Goal: Task Accomplishment & Management: Manage account settings

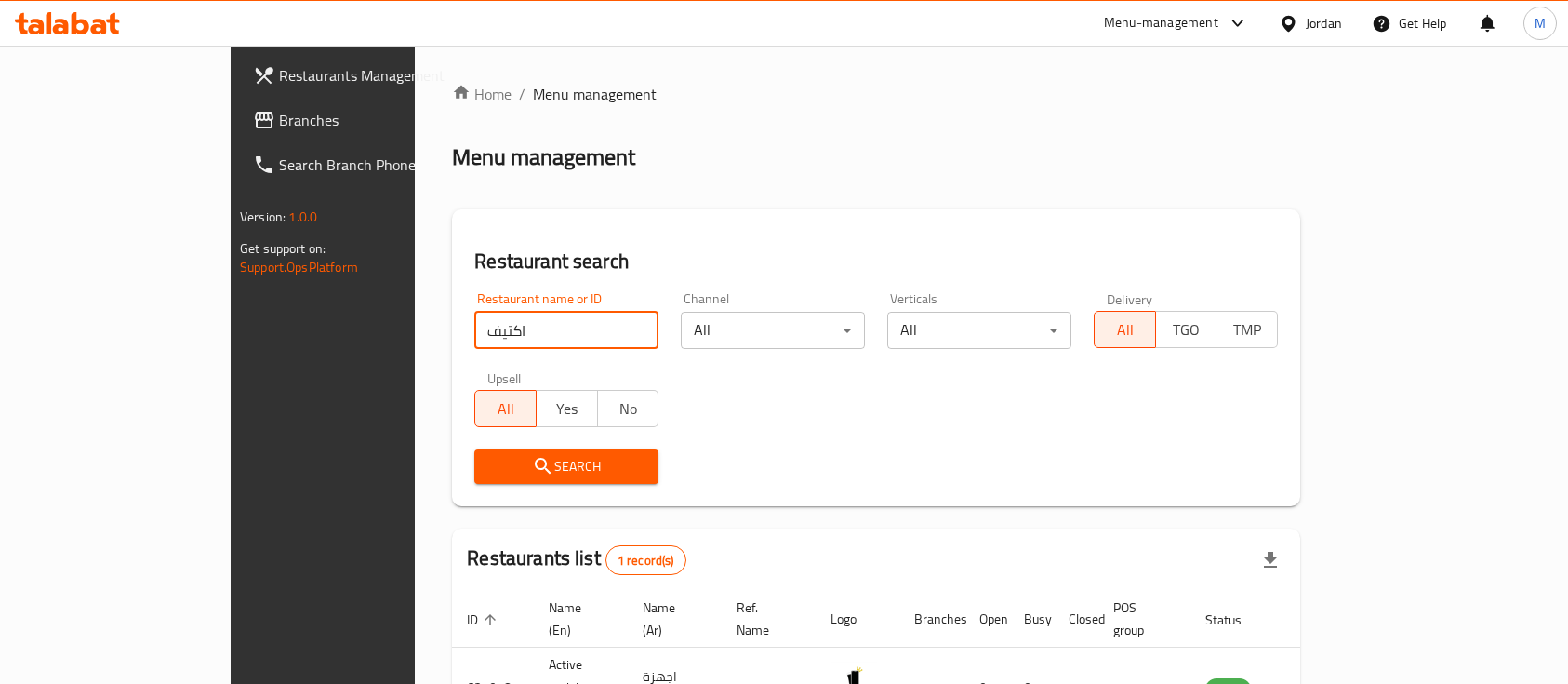
click at [474, 311] on input "اكتيف" at bounding box center [566, 330] width 184 height 37
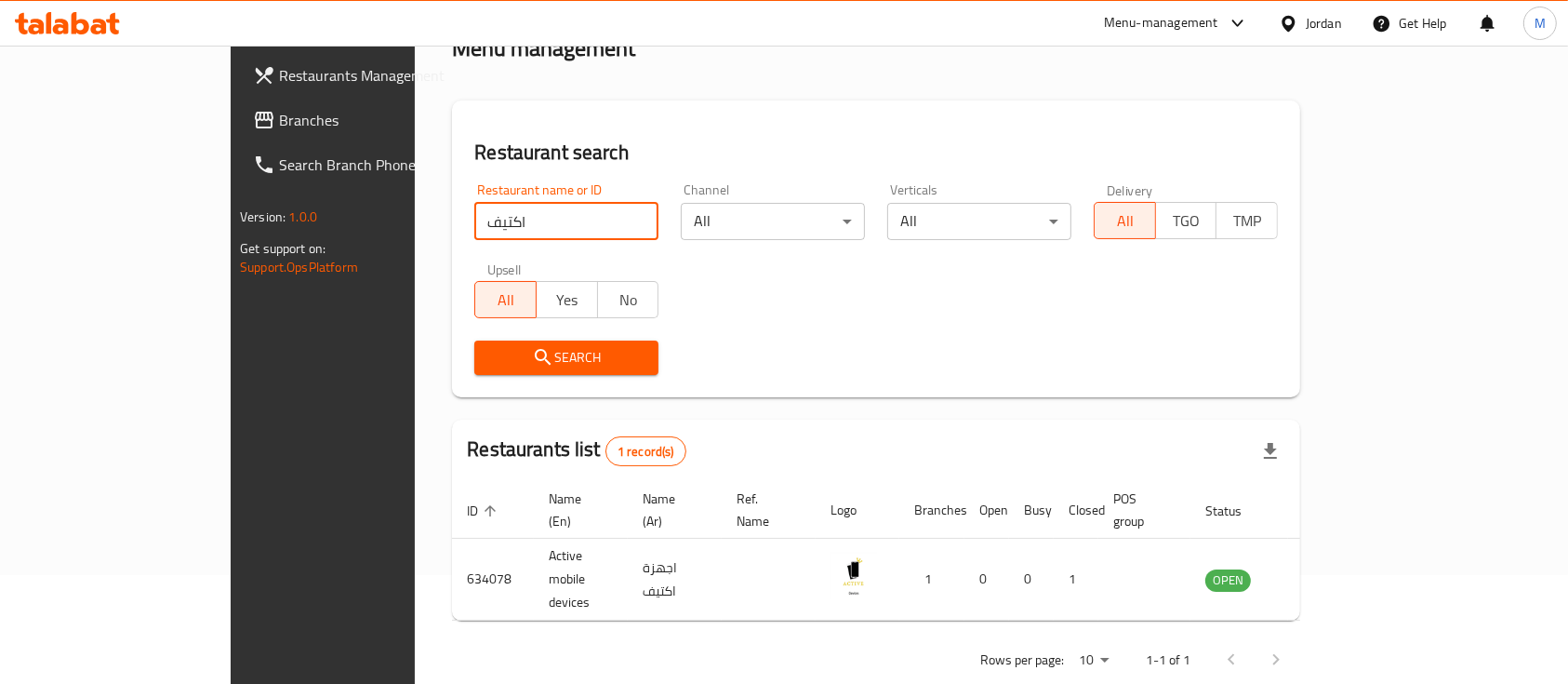
click at [474, 212] on input "اكتيف" at bounding box center [566, 221] width 184 height 37
drag, startPoint x: 0, startPoint y: 0, endPoint x: 425, endPoint y: 217, distance: 477.2
click at [474, 217] on input "اكتيف" at bounding box center [566, 221] width 184 height 37
paste input "Al-Amer"
click button "Search" at bounding box center [566, 357] width 184 height 34
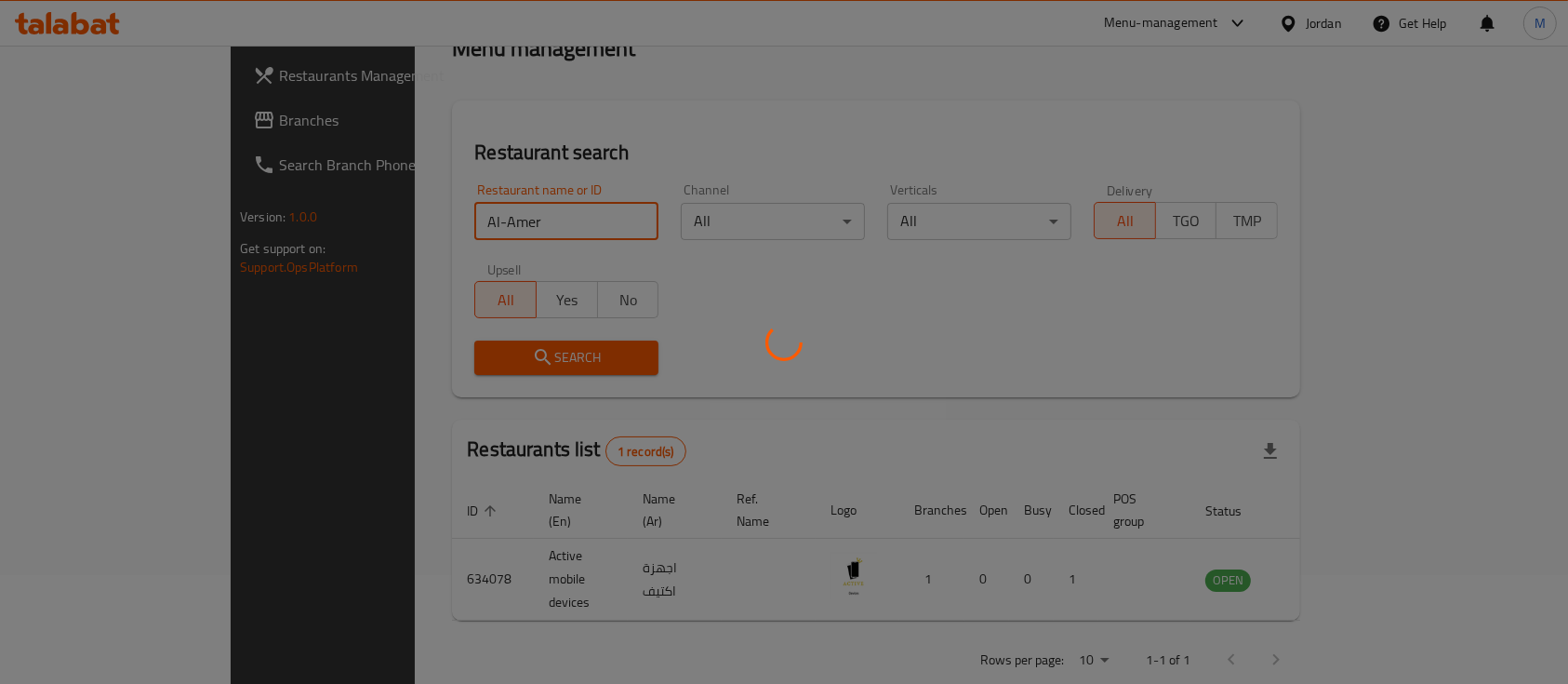
scroll to position [75, 0]
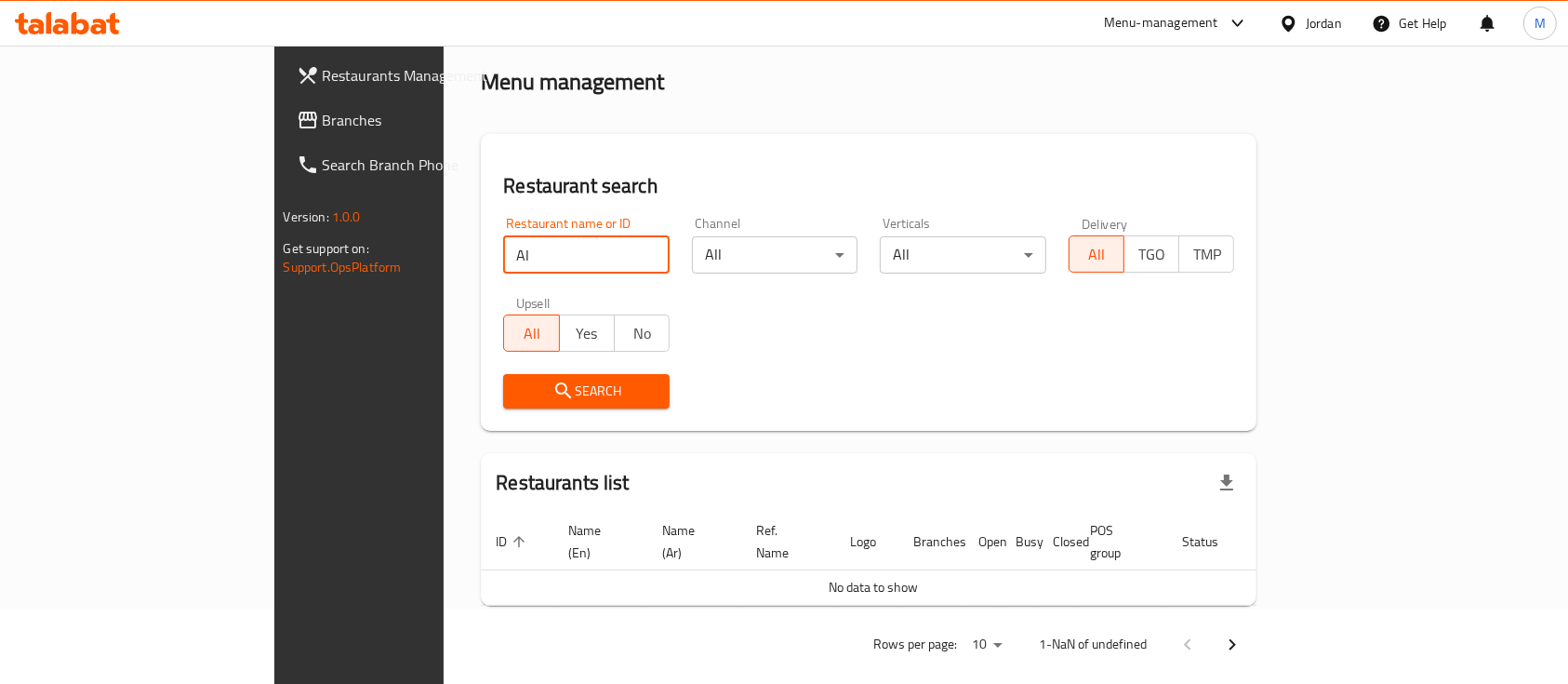
type input "A"
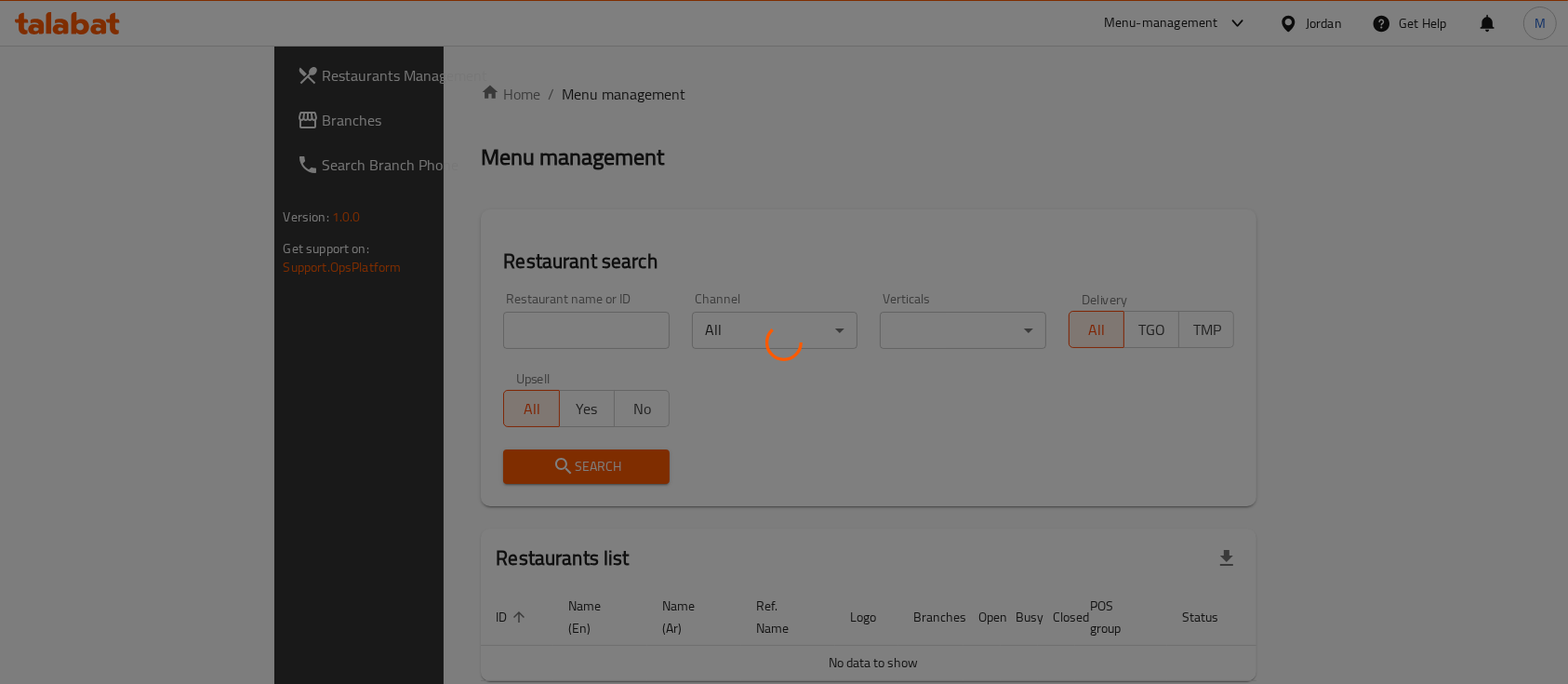
click at [465, 327] on div at bounding box center [784, 342] width 1568 height 684
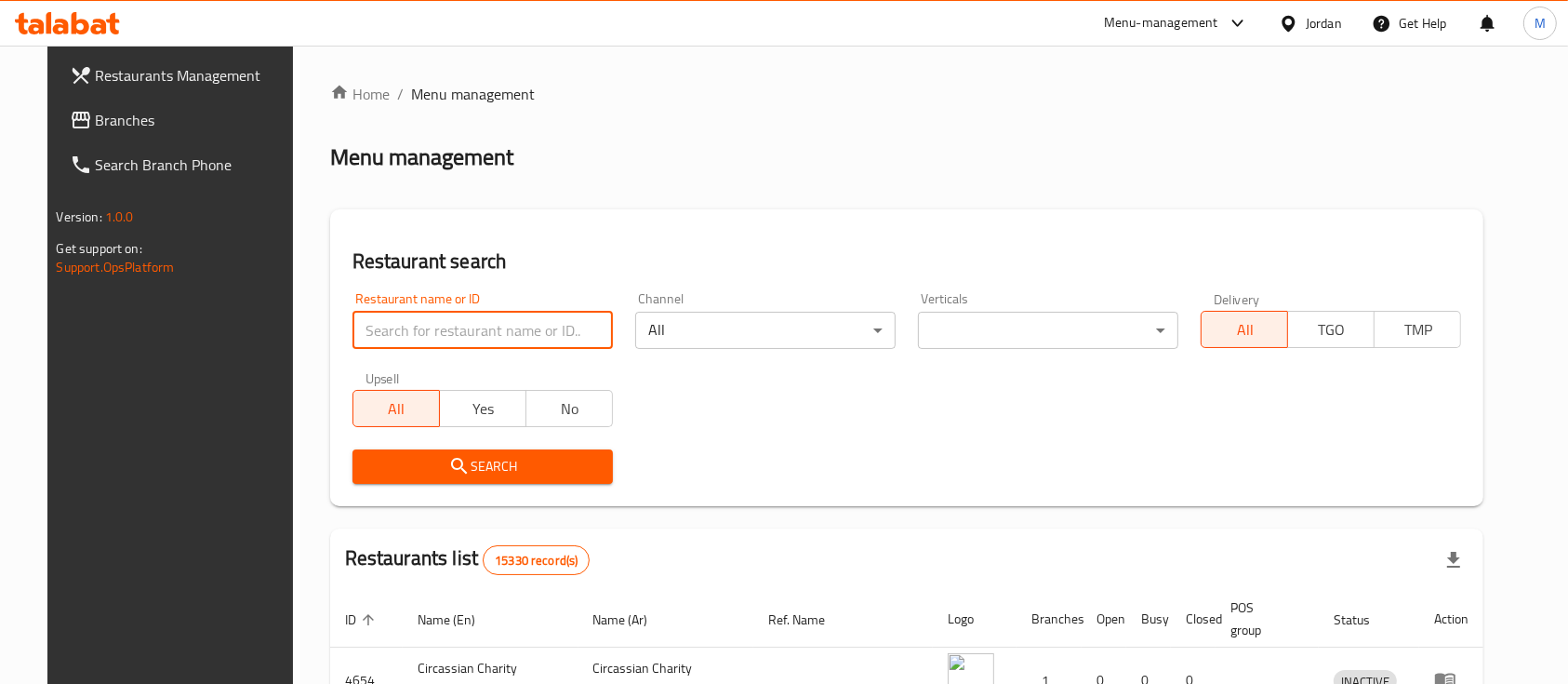
click at [465, 327] on input "search" at bounding box center [482, 330] width 260 height 37
paste input "Al-Amer"
type input "Al-Amer"
click button "Search" at bounding box center [482, 466] width 260 height 34
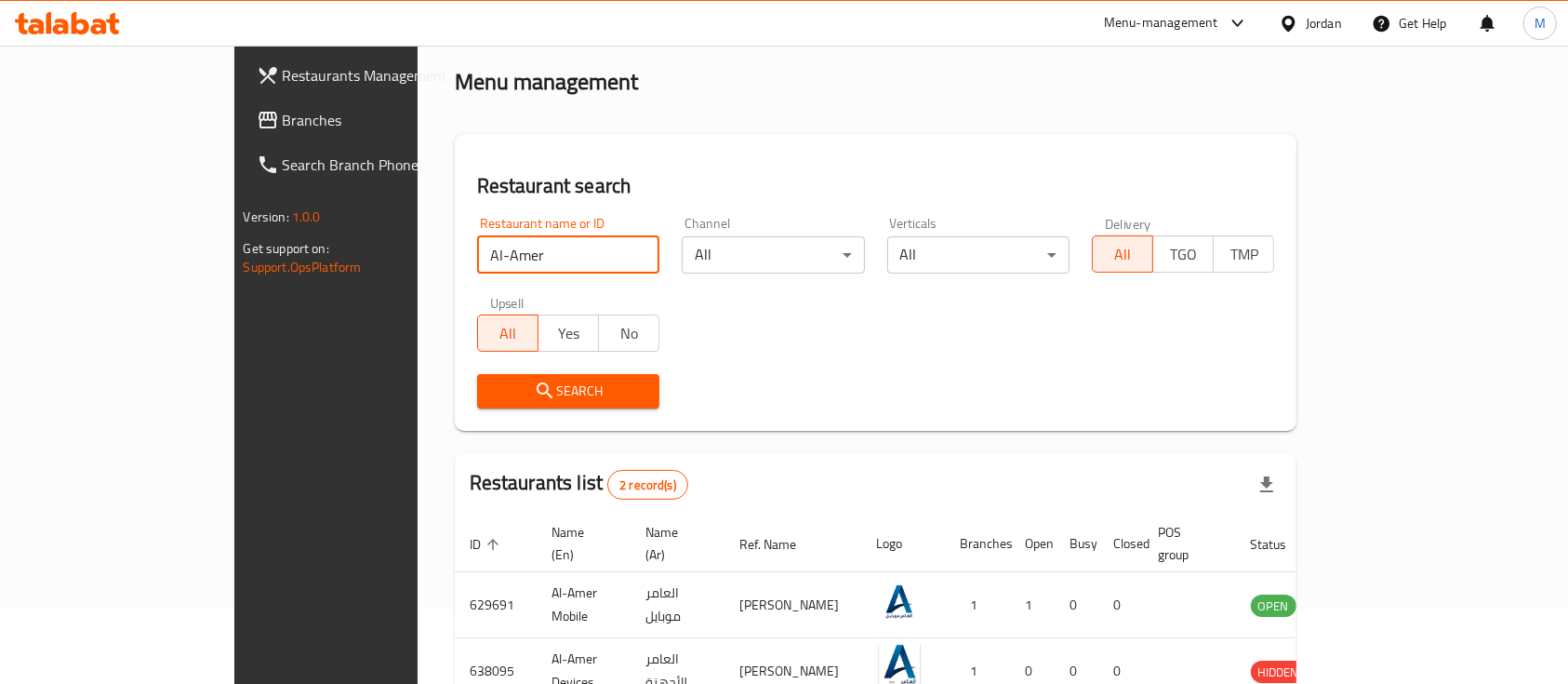
scroll to position [86, 0]
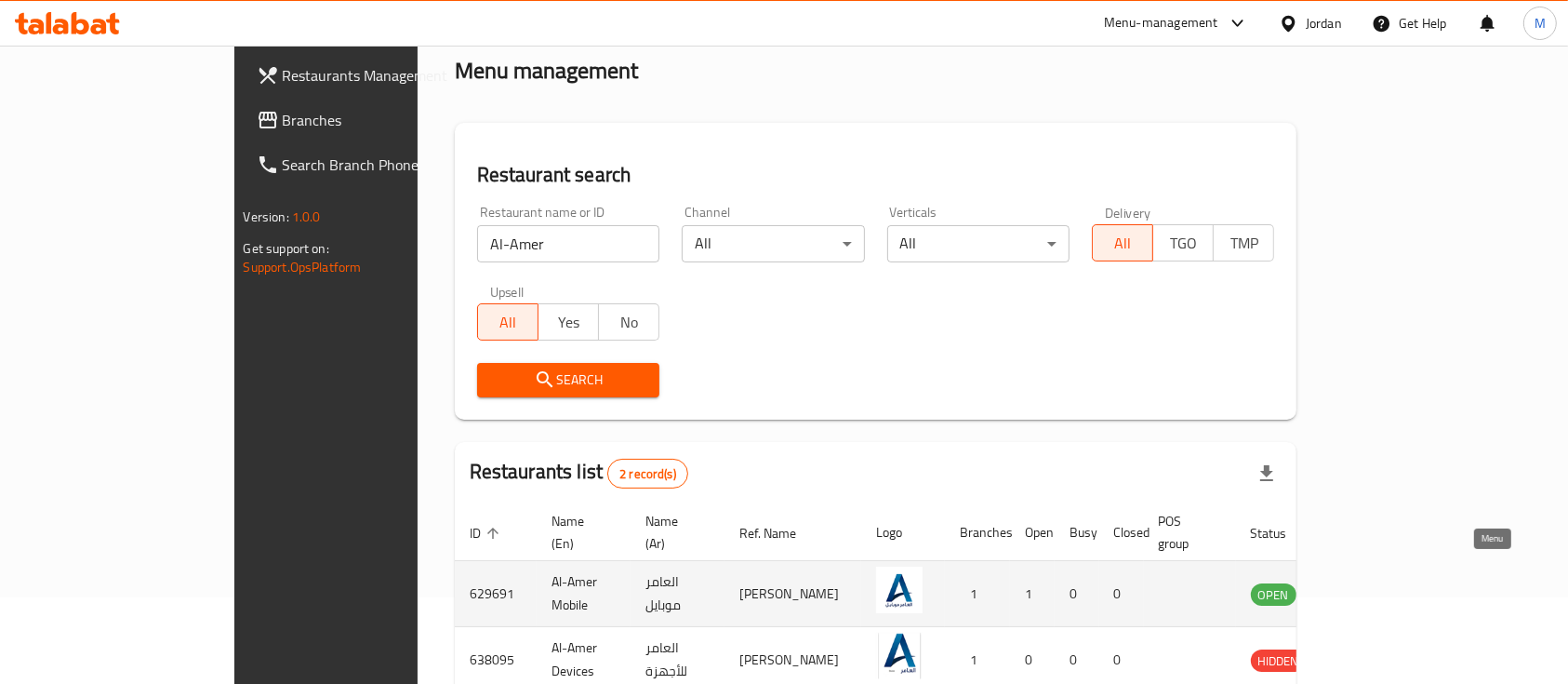
click at [1369, 587] on icon "enhanced table" at bounding box center [1359, 595] width 21 height 16
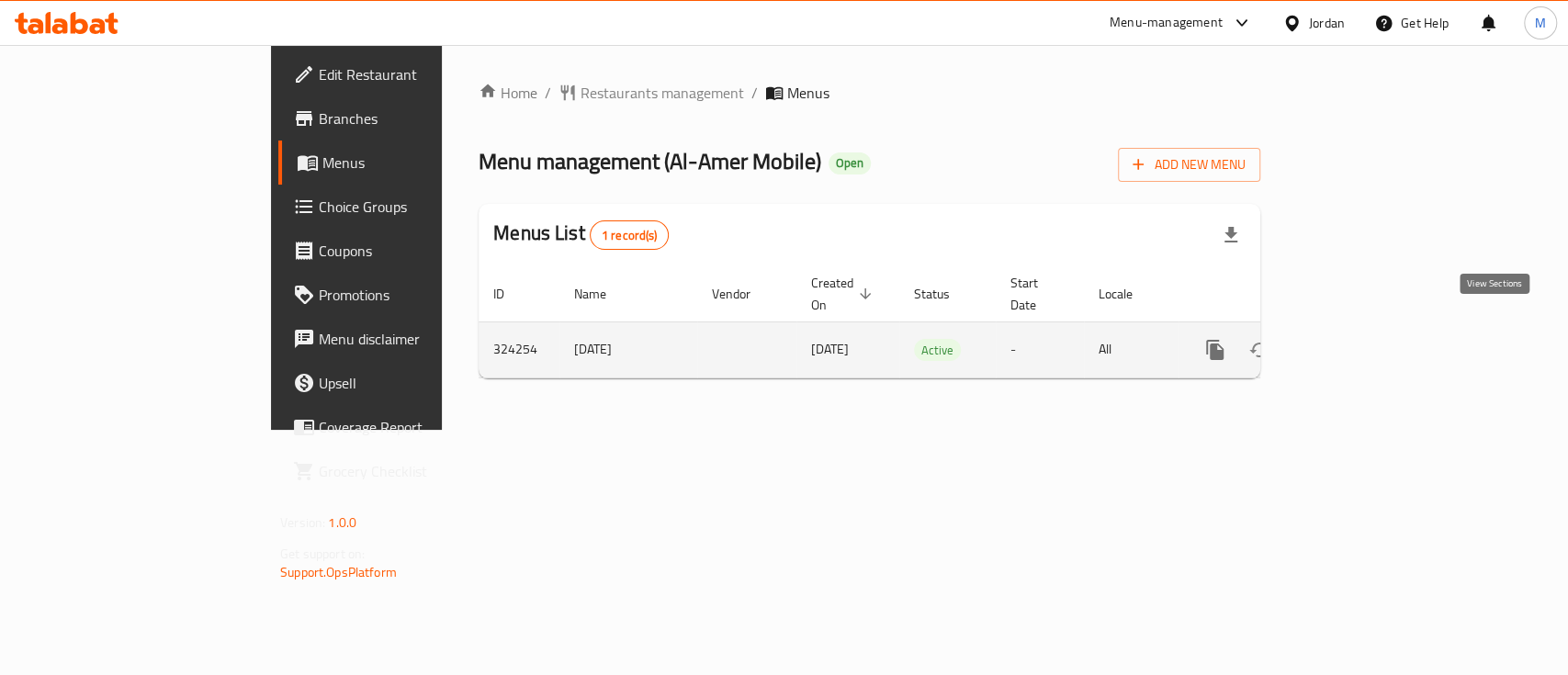
click at [1358, 339] on icon "enhanced table" at bounding box center [1347, 350] width 22 height 22
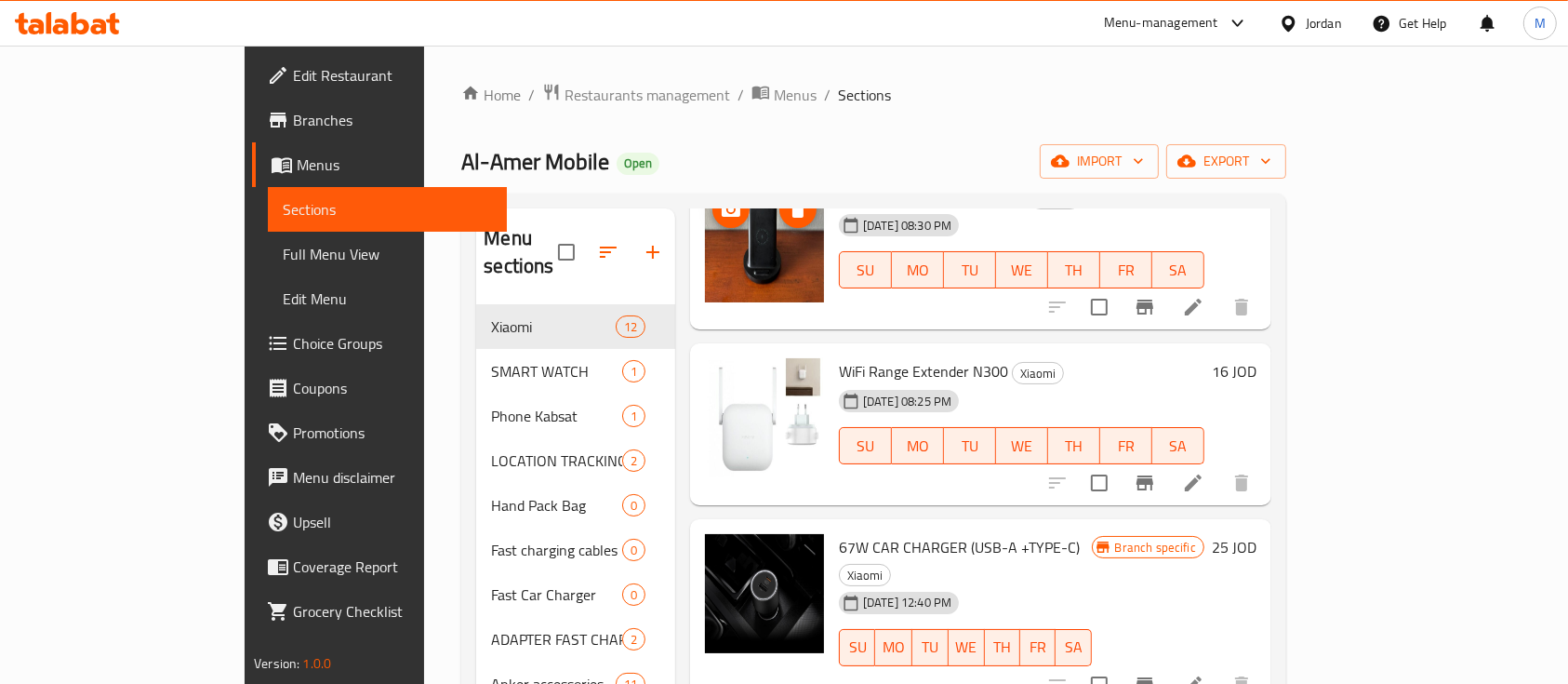
scroll to position [128, 0]
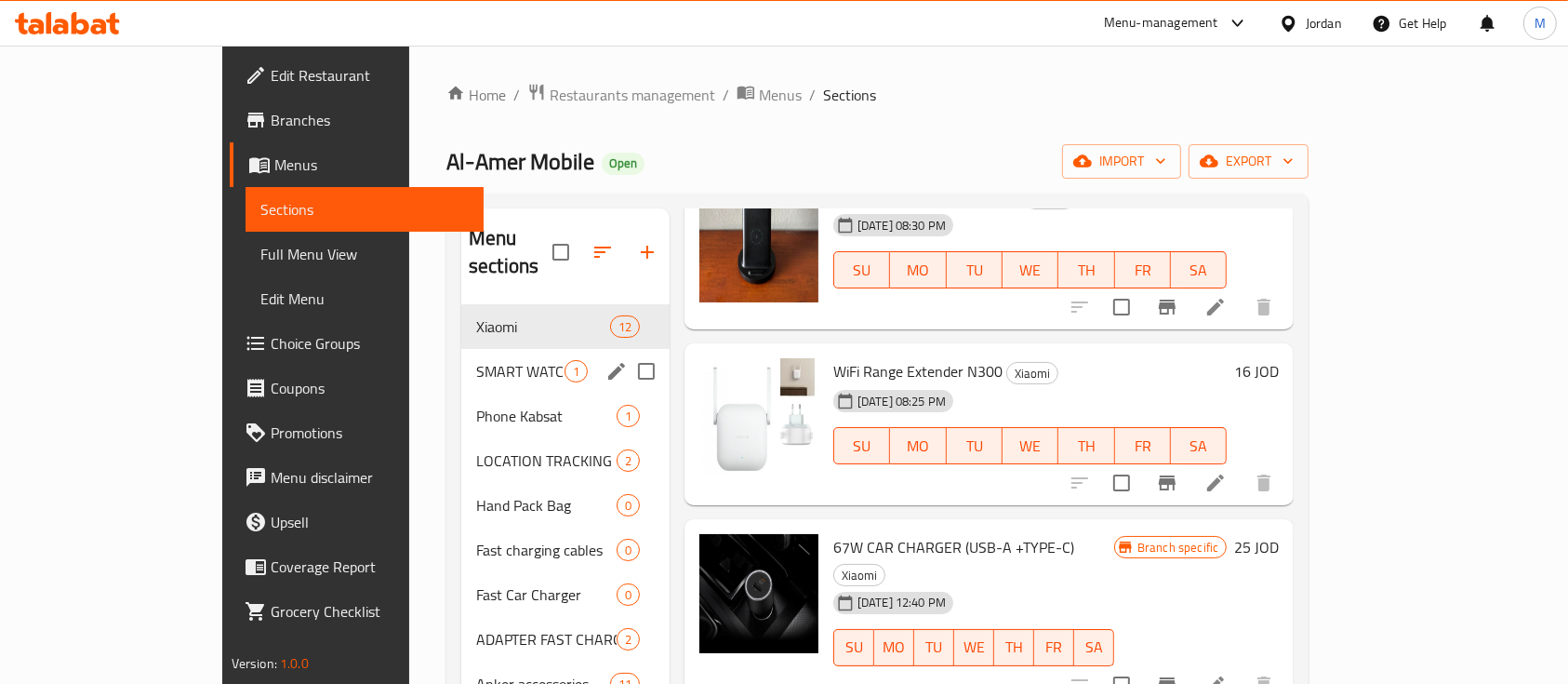
click at [476, 360] on span "SMART WATCH" at bounding box center [520, 371] width 88 height 23
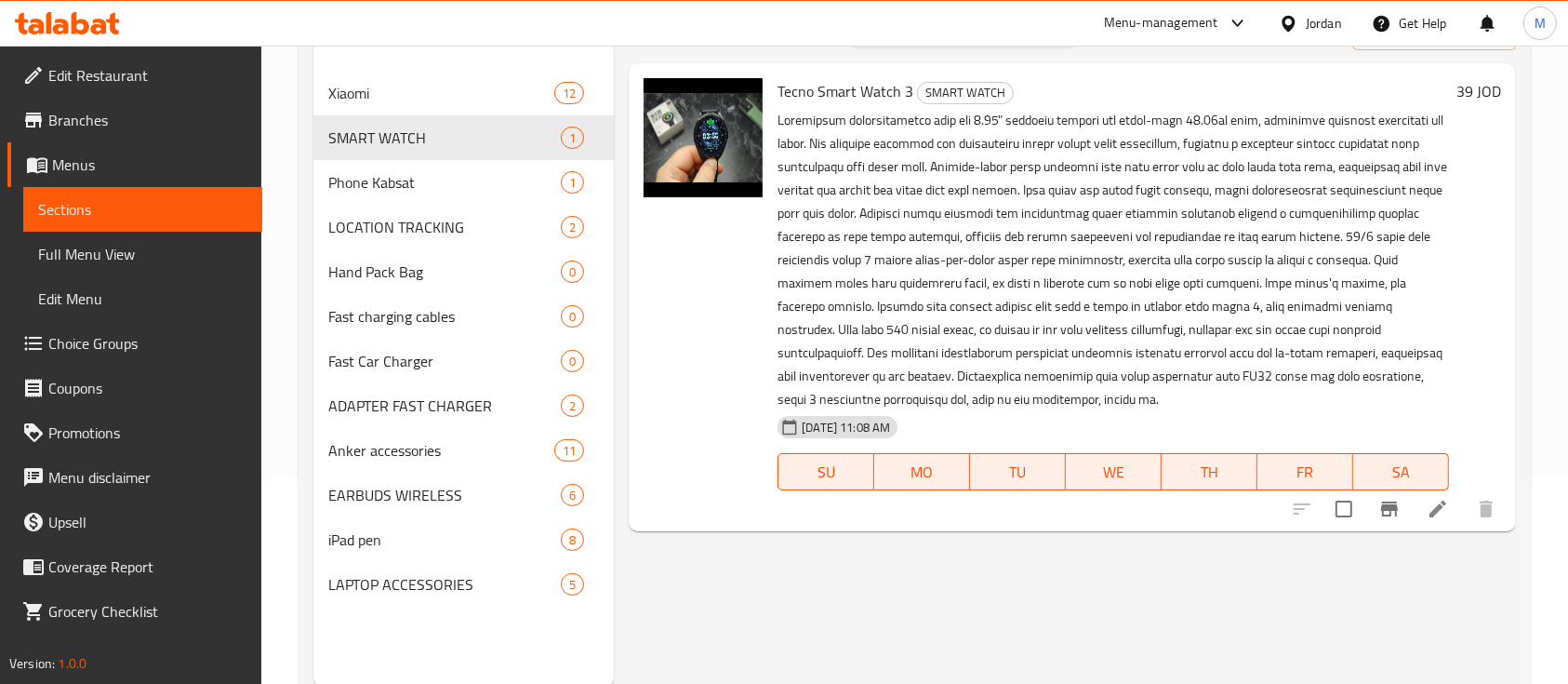
scroll to position [207, 0]
click at [416, 194] on div "Phone Kabsat 1" at bounding box center [463, 181] width 300 height 45
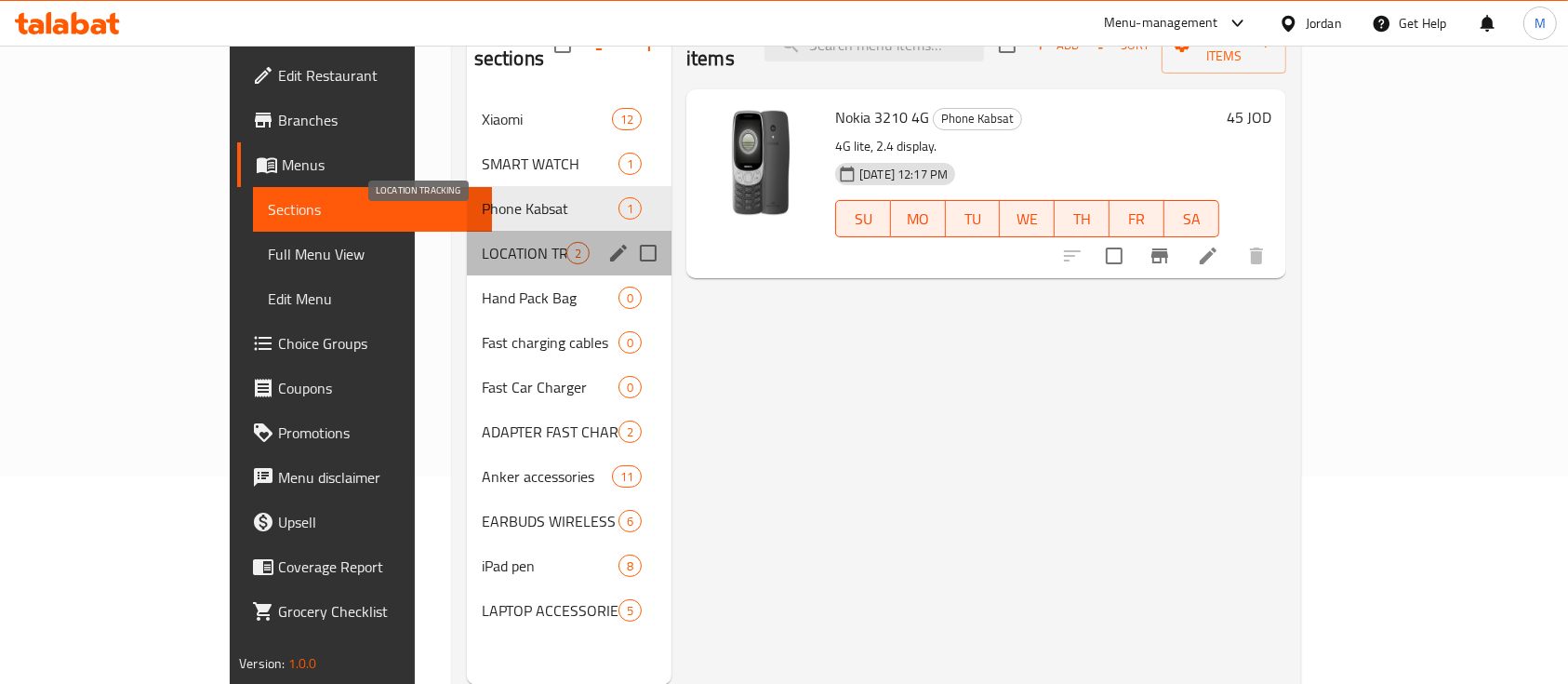
click at [481, 242] on span "LOCATION TRACKING" at bounding box center [523, 252] width 85 height 23
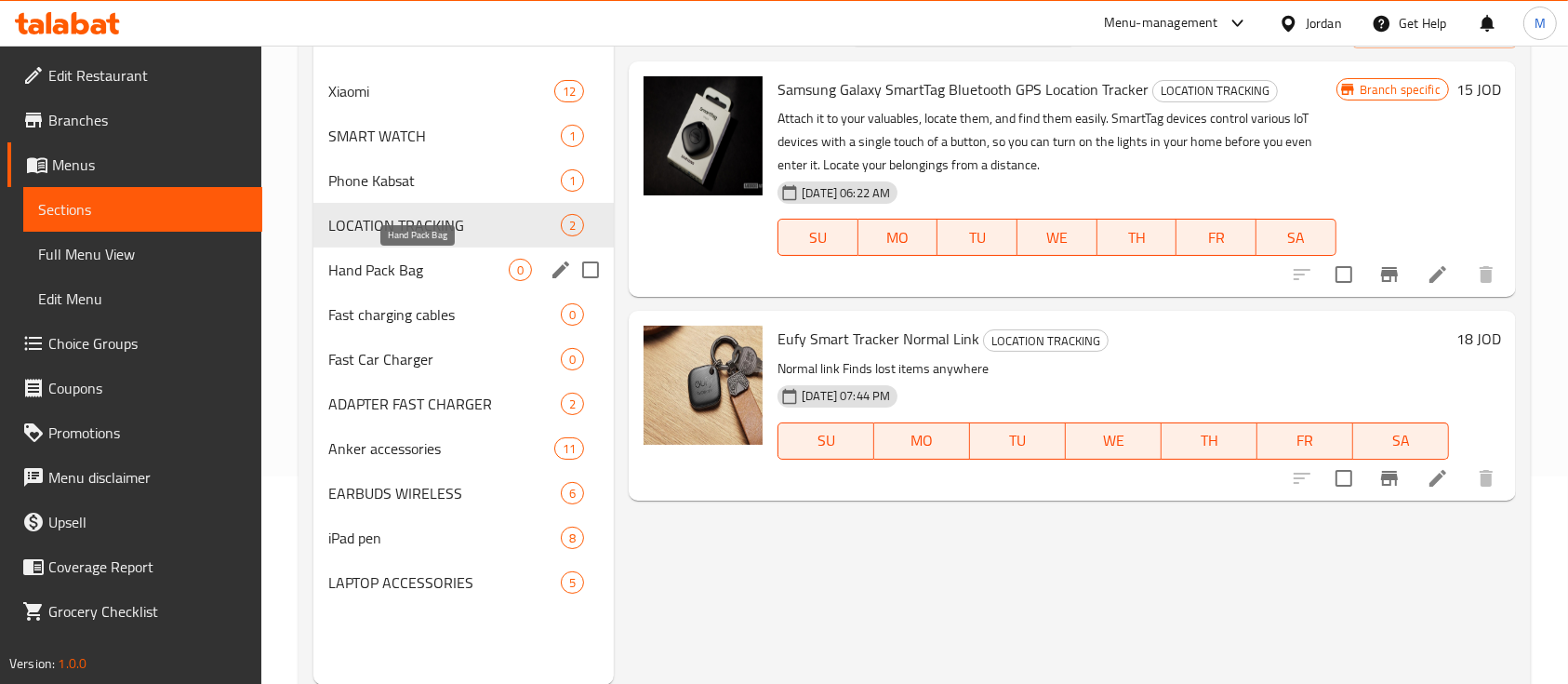
click at [358, 263] on span "Hand Pack Bag" at bounding box center [419, 269] width 180 height 23
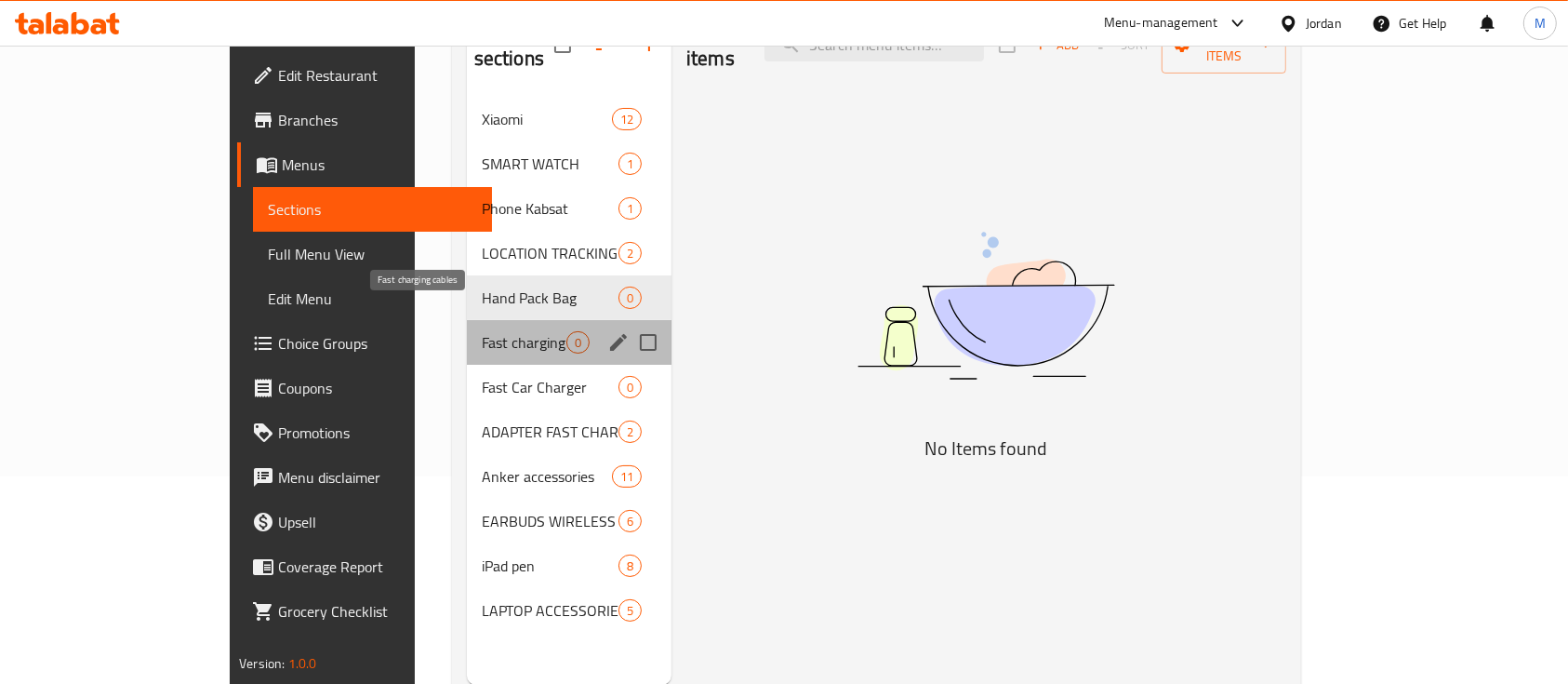
click at [481, 331] on span "Fast charging cables" at bounding box center [523, 342] width 85 height 23
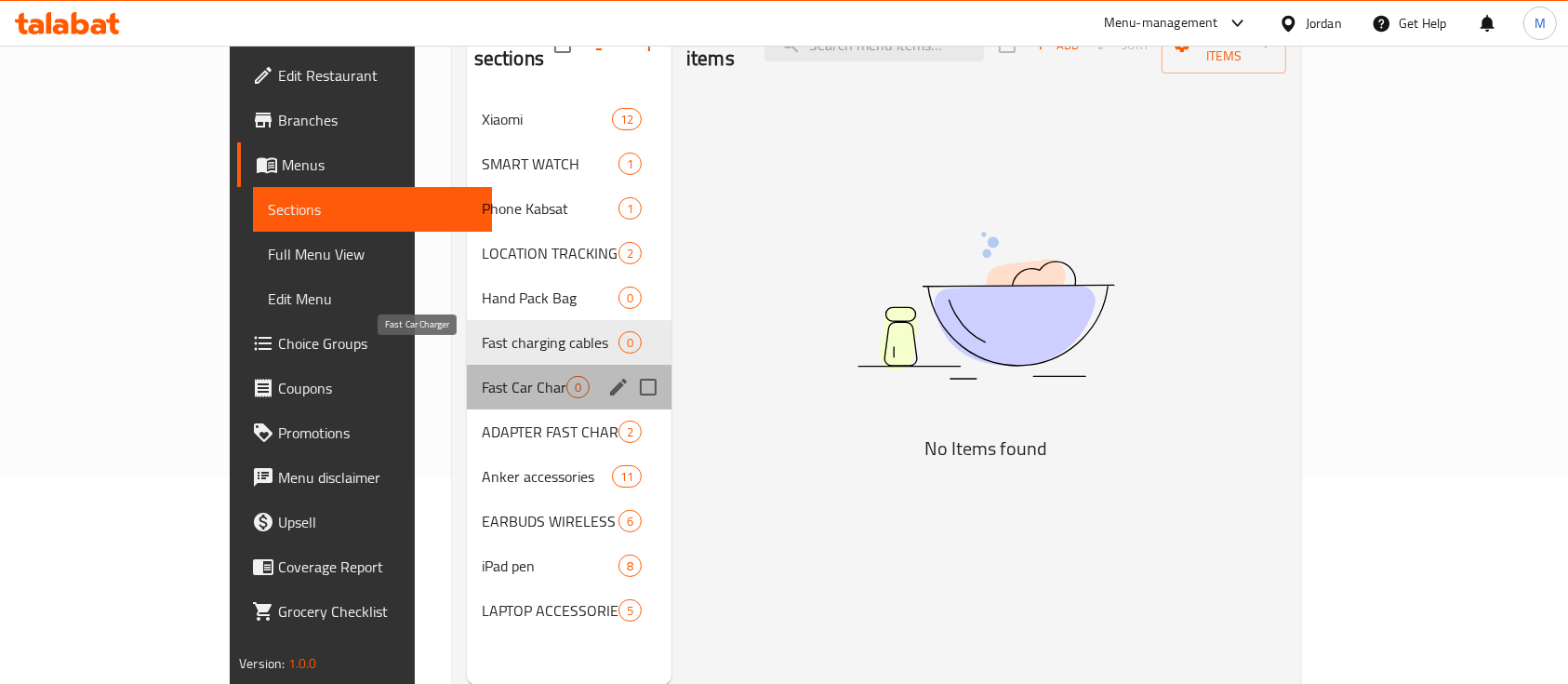
click at [481, 376] on span "Fast Car Charger" at bounding box center [523, 387] width 85 height 23
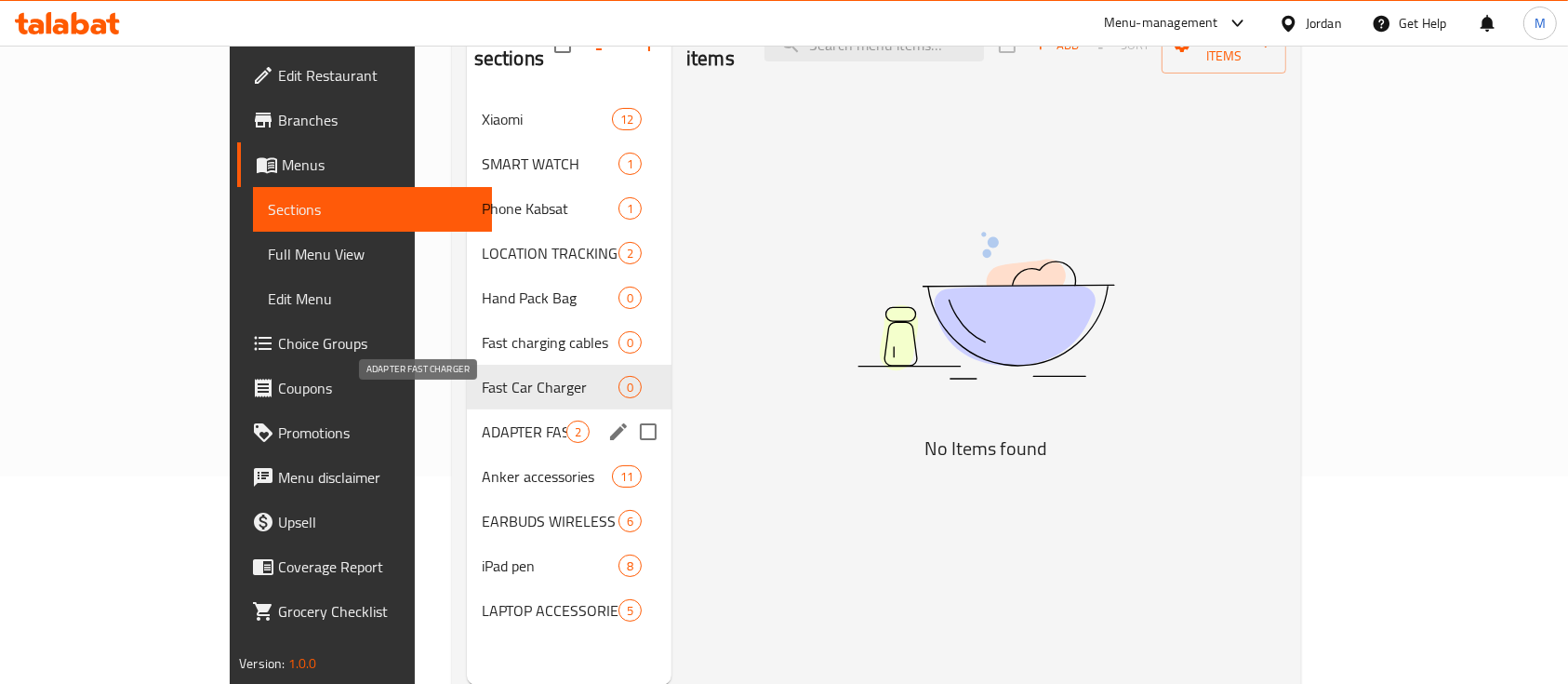
click at [481, 421] on span "ADAPTER FAST CHARGER" at bounding box center [523, 432] width 85 height 23
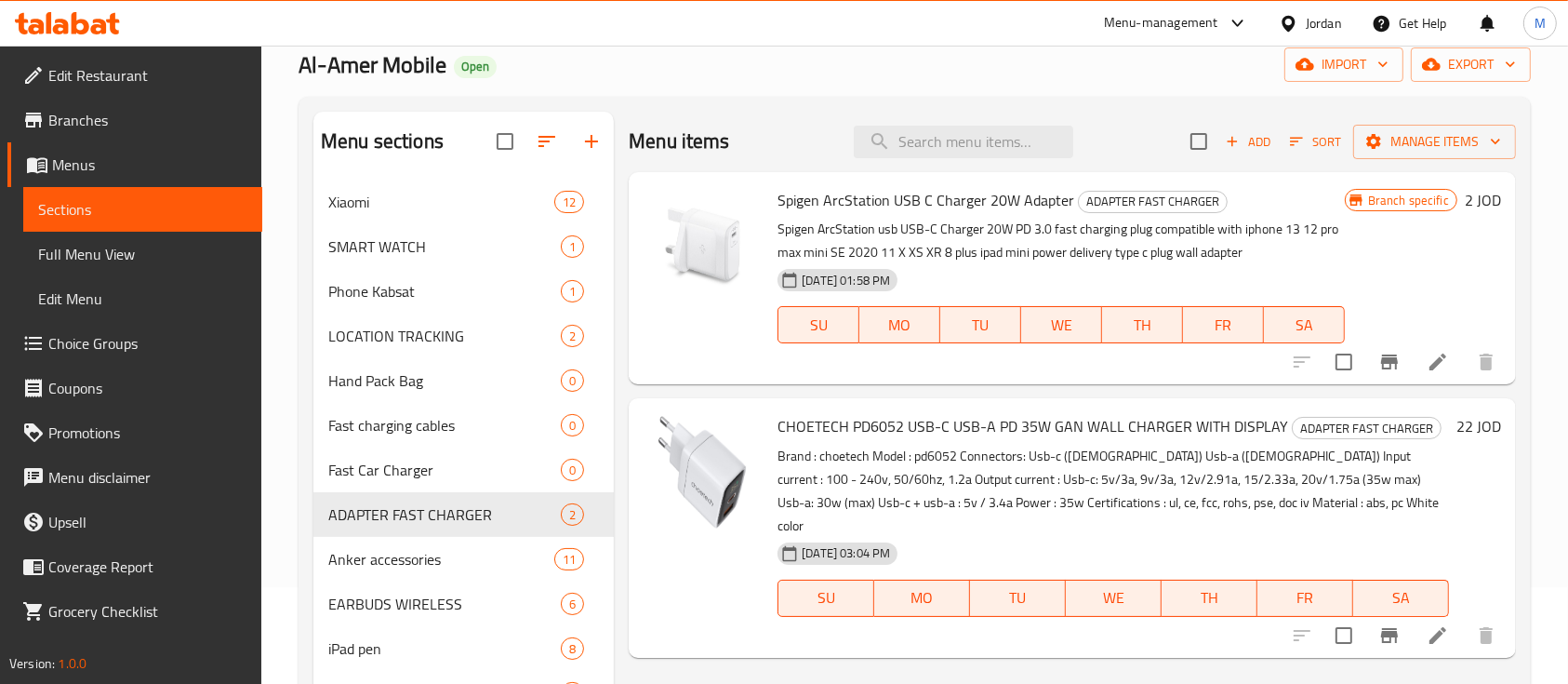
scroll to position [96, 0]
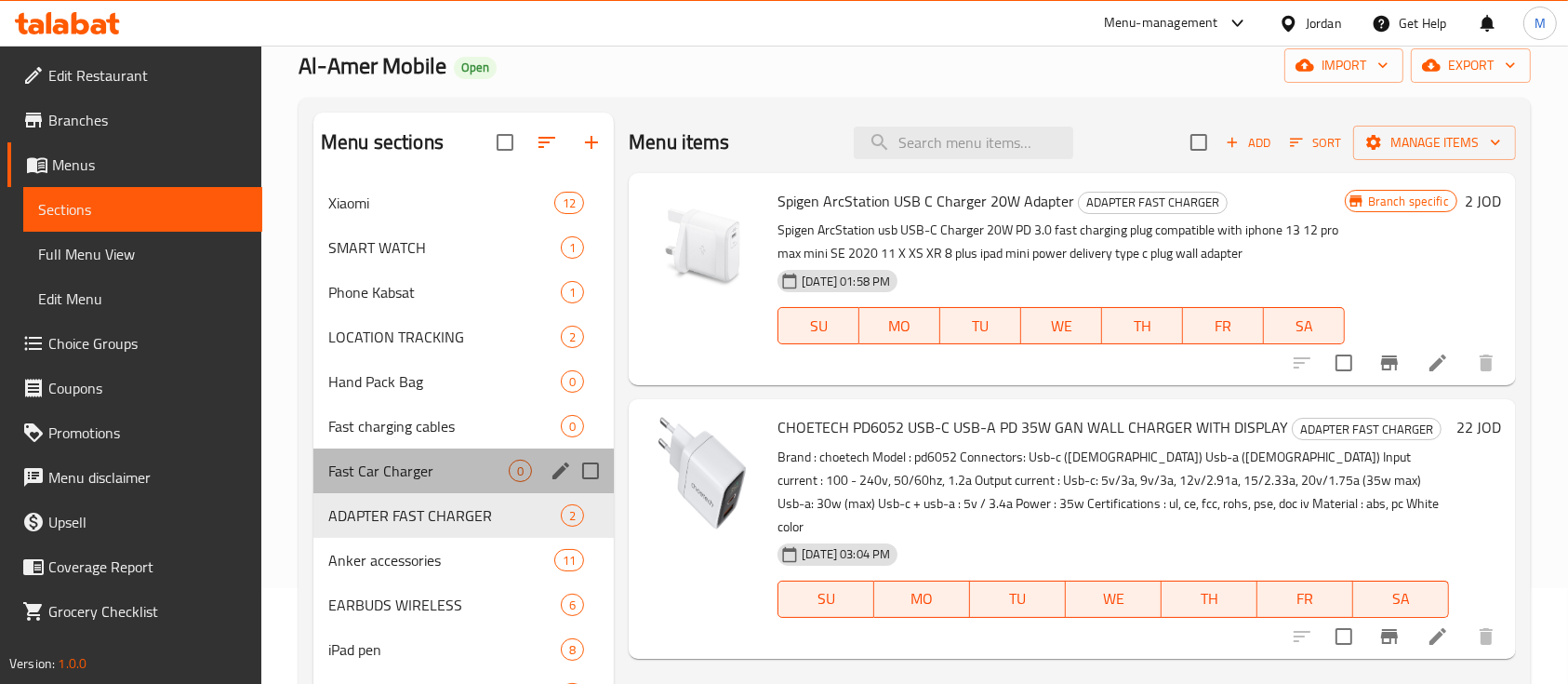
click at [440, 482] on div "Fast Car Charger 0" at bounding box center [463, 471] width 300 height 45
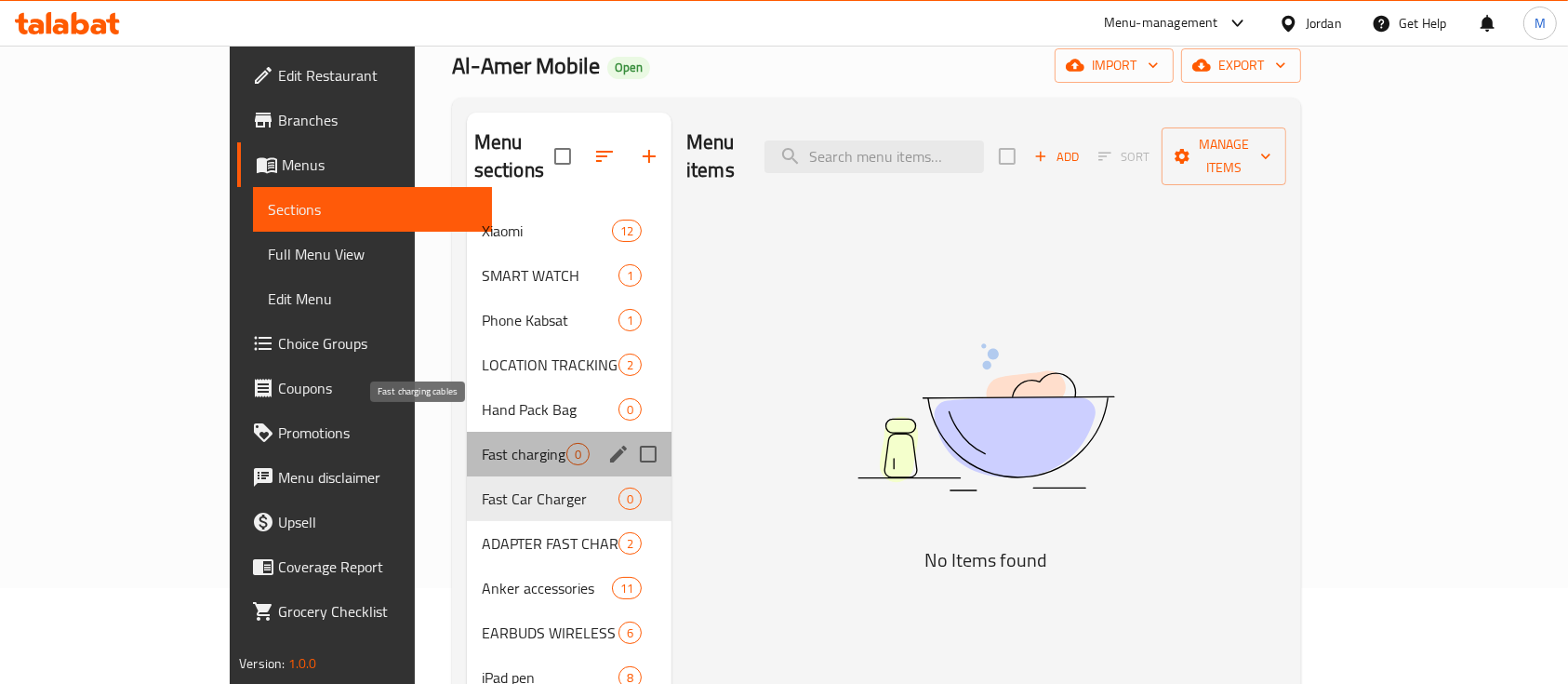
click at [481, 443] on span "Fast charging cables" at bounding box center [523, 454] width 85 height 23
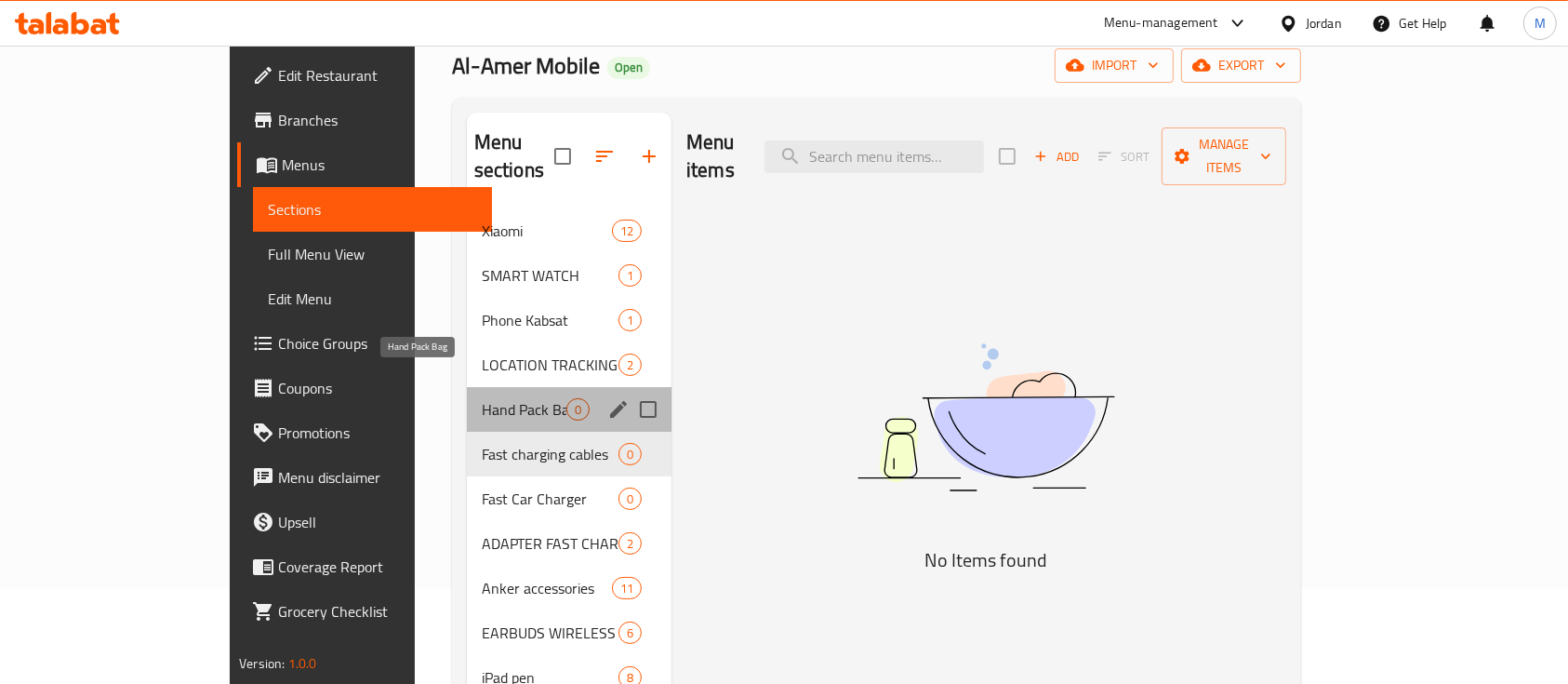
click at [481, 398] on span "Hand Pack Bag" at bounding box center [523, 409] width 85 height 23
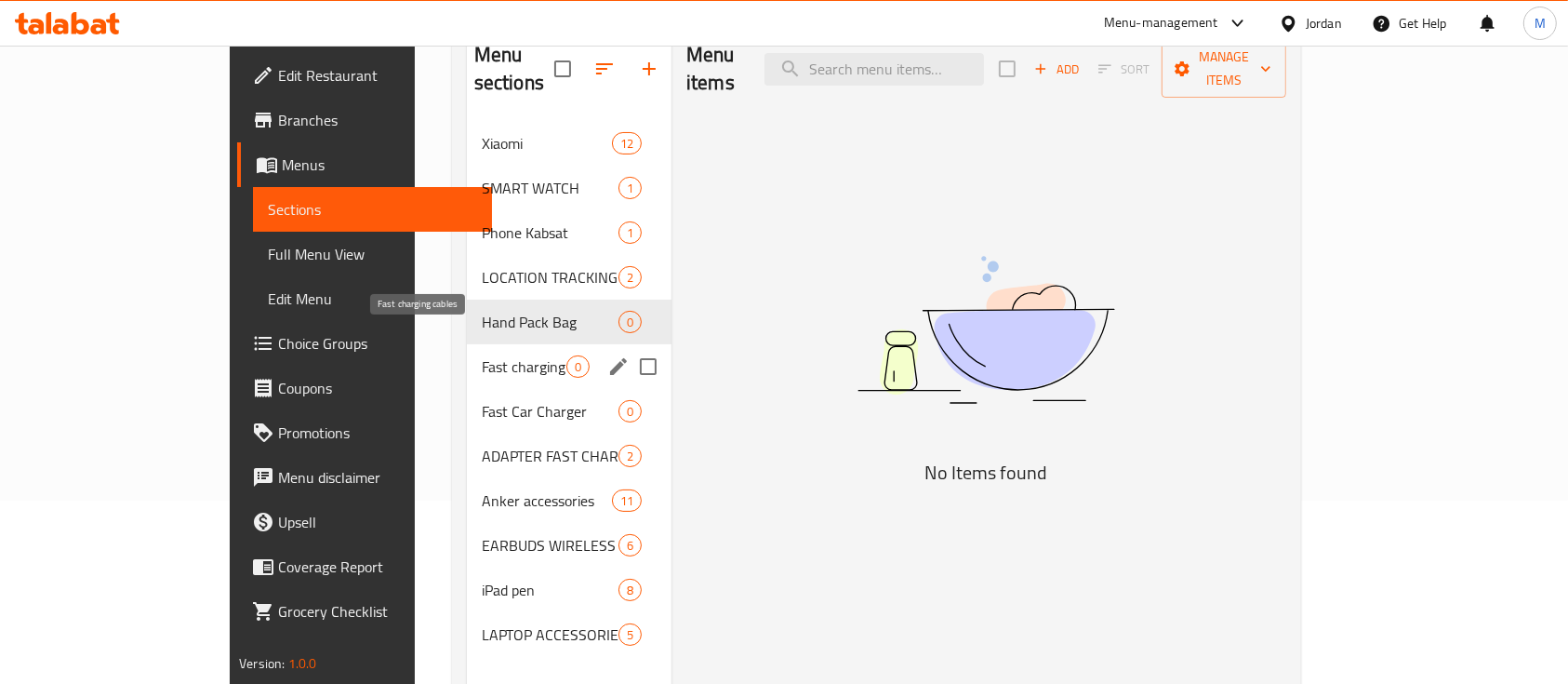
scroll to position [185, 0]
click at [481, 576] on span "iPad pen" at bounding box center [523, 587] width 85 height 23
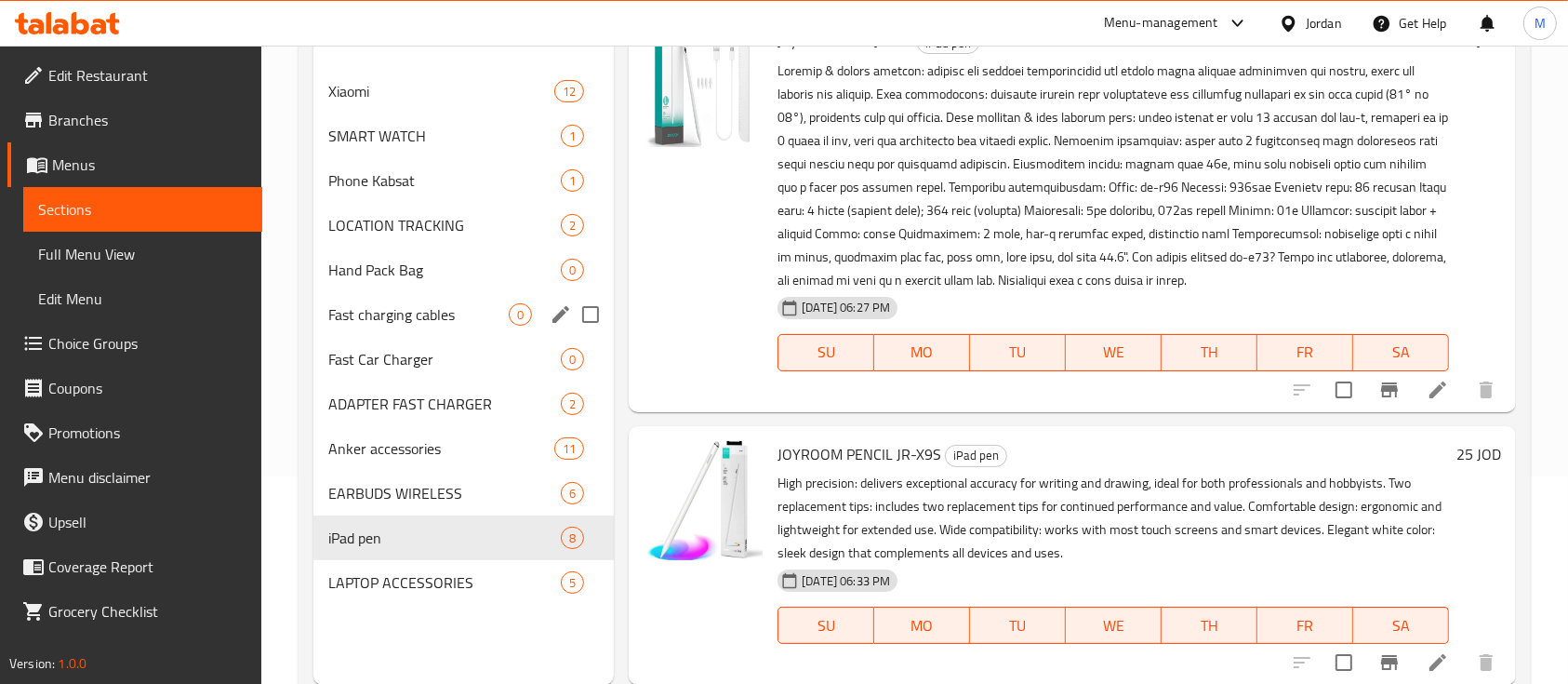
scroll to position [216, 0]
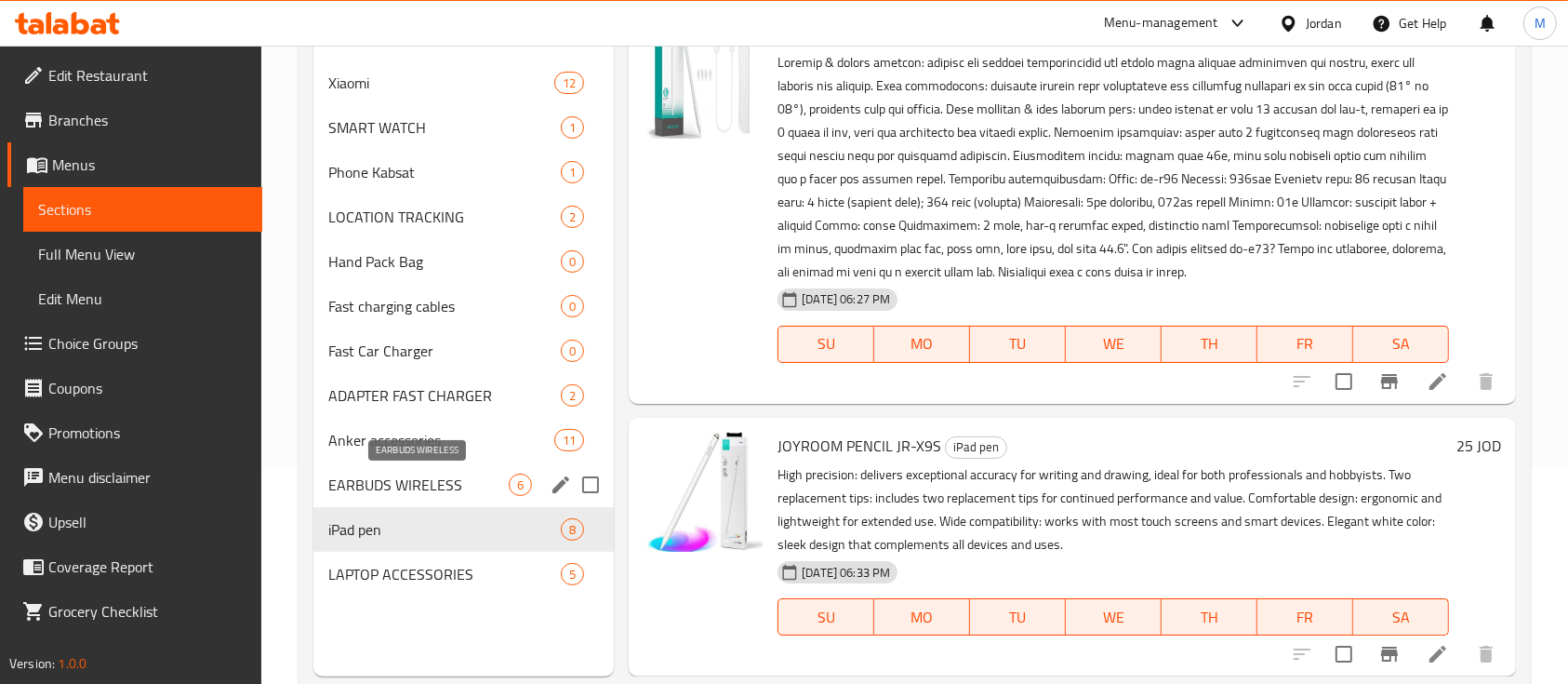
click at [402, 484] on span "EARBUDS WIRELESS" at bounding box center [419, 484] width 180 height 23
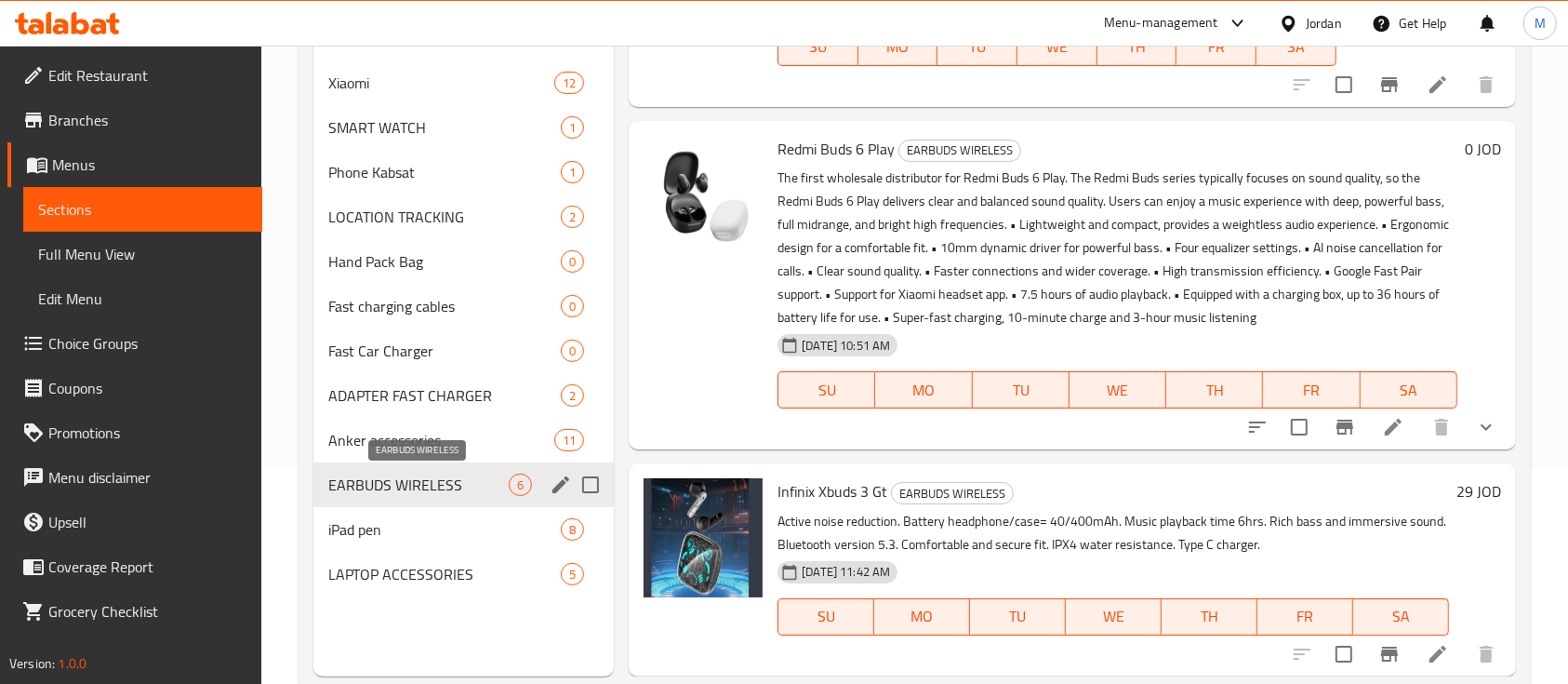
scroll to position [814, 0]
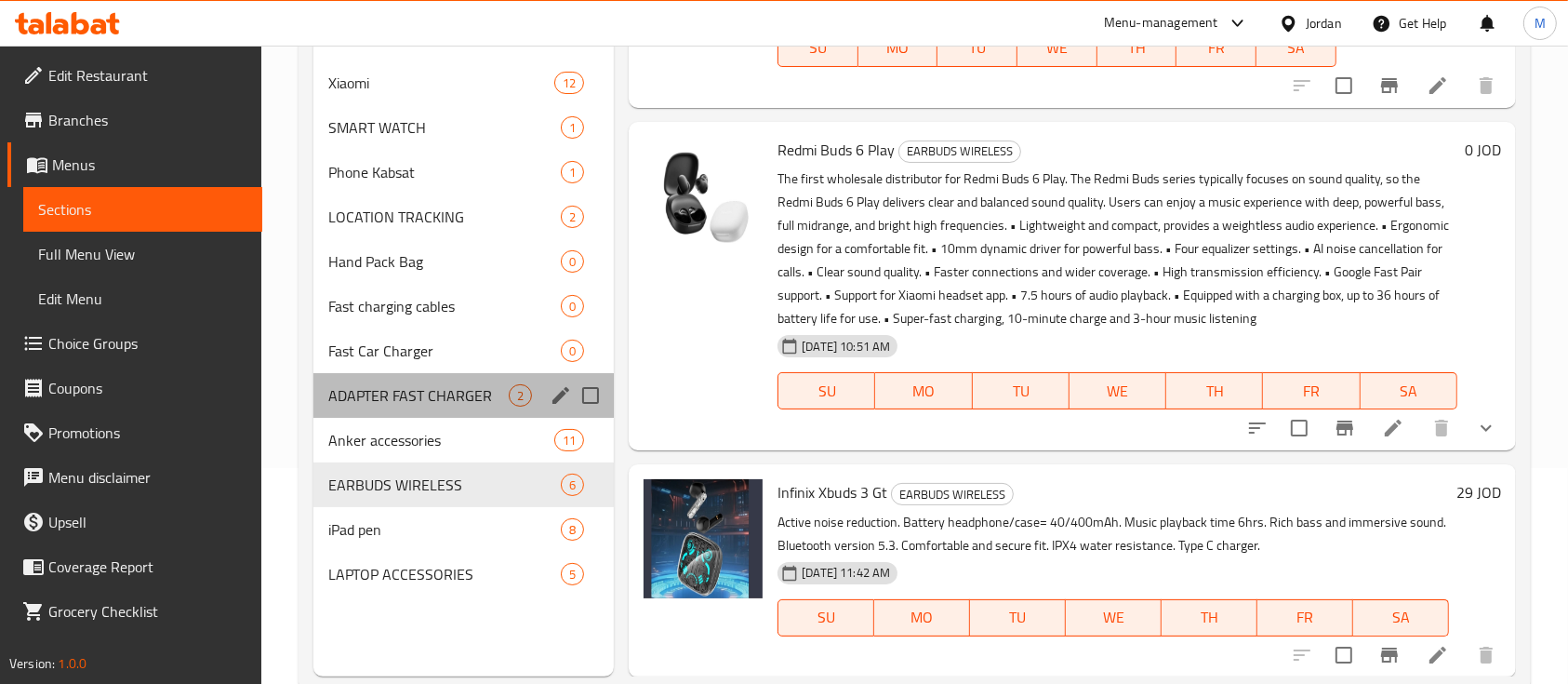
click at [357, 411] on div "ADAPTER FAST CHARGER 2" at bounding box center [463, 395] width 300 height 45
